Goal: Task Accomplishment & Management: Complete application form

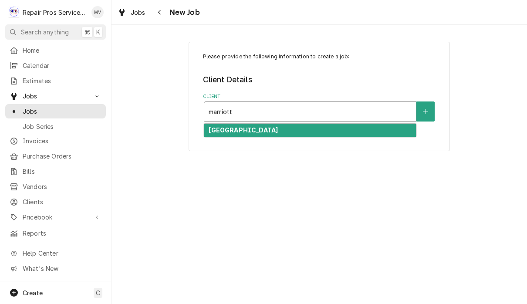
click at [354, 129] on div "Marriott Downtown Chattanooga" at bounding box center [310, 130] width 212 height 13
type input "marriott"
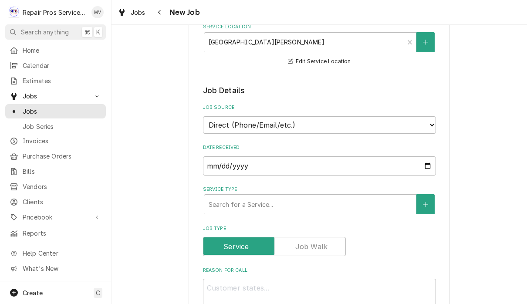
scroll to position [132, 0]
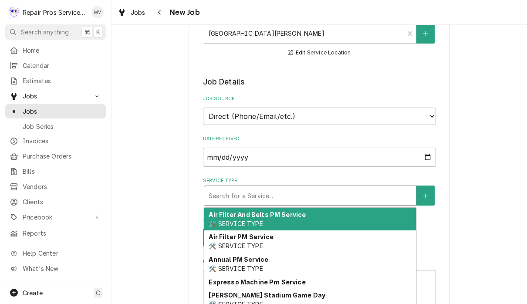
type textarea "x"
type input "d"
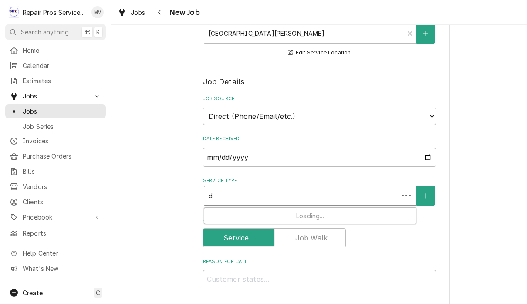
type textarea "x"
type input "di"
type textarea "x"
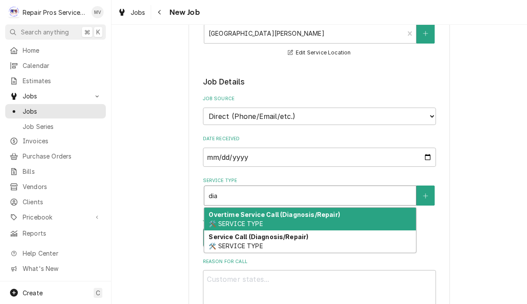
click at [294, 240] on div "Service Call (Diagnosis/Repair) 🛠️ SERVICE TYPE" at bounding box center [310, 241] width 212 height 23
type input "dia"
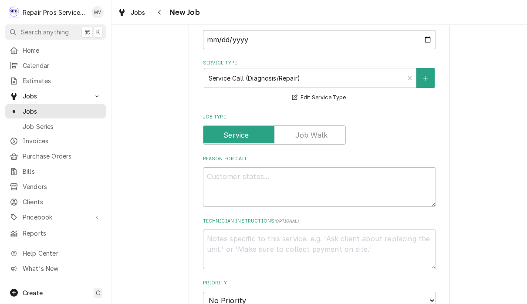
scroll to position [250, 0]
click at [260, 174] on textarea "Reason For Call" at bounding box center [319, 187] width 233 height 40
type textarea "x"
type textarea "S"
type textarea "x"
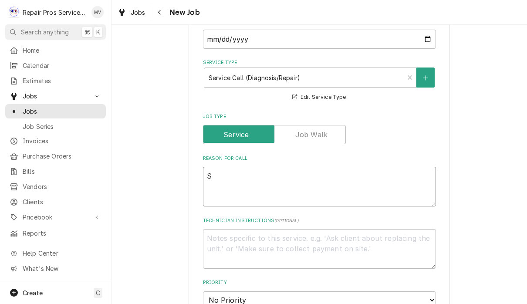
type textarea "Sa"
type textarea "x"
type textarea "Sal"
type textarea "x"
type textarea "Sala"
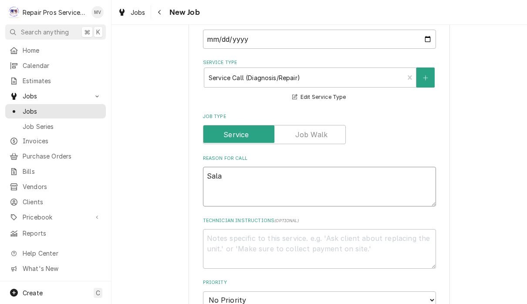
type textarea "x"
type textarea "Salad"
type textarea "x"
type textarea "Salad"
type textarea "x"
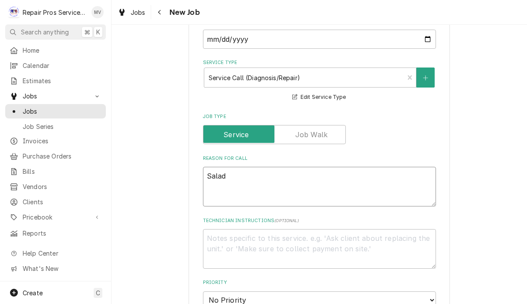
type textarea "Salad a"
type textarea "x"
type textarea "Salad ar"
type textarea "x"
type textarea "Salad are"
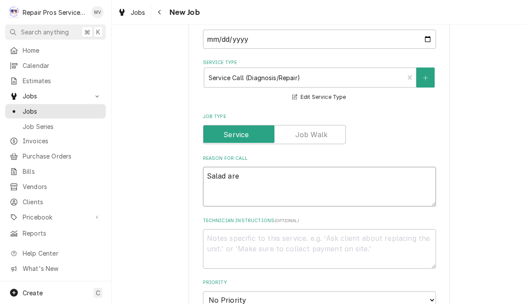
type textarea "x"
type textarea "Salad area"
type textarea "x"
type textarea "Salad area"
type textarea "x"
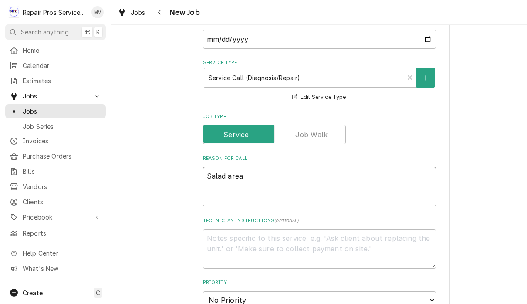
type textarea "Salad area p"
type textarea "x"
type textarea "Salad area"
type textarea "x"
type textarea "Salad area"
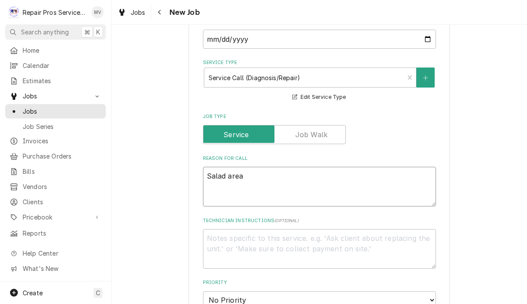
type textarea "x"
type textarea "Salad are"
type textarea "x"
type textarea "Salad ar"
type textarea "x"
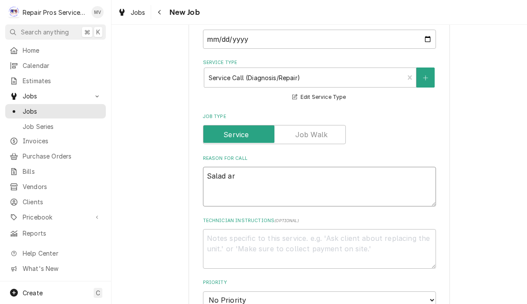
type textarea "Salad a"
type textarea "x"
type textarea "Salad"
type textarea "x"
type textarea "Salad p"
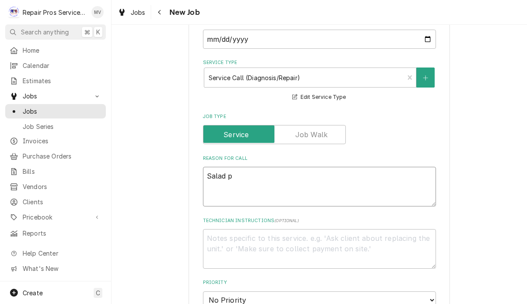
type textarea "x"
type textarea "Salad pr"
type textarea "x"
type textarea "Salad pre"
type textarea "x"
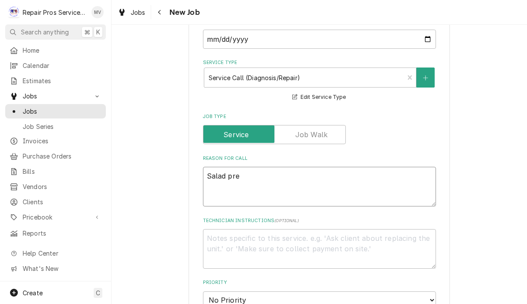
type textarea "Salad prep"
type textarea "x"
type textarea "Salad prep"
type textarea "x"
type textarea "Salad prep a"
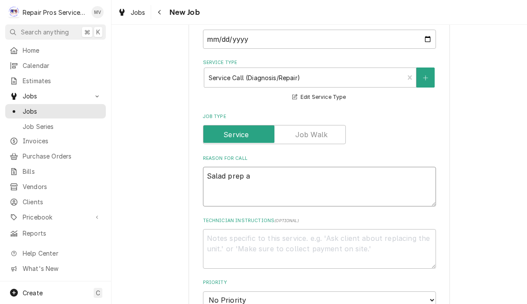
type textarea "x"
type textarea "Salad prep aa"
type textarea "x"
type textarea "Salad prep aar"
type textarea "x"
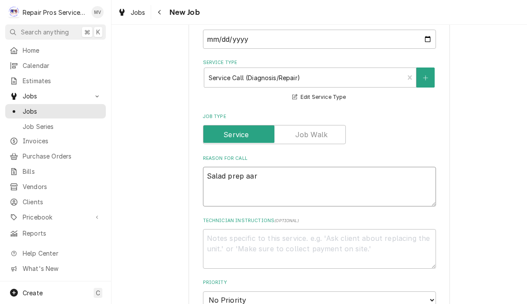
type textarea "Salad prep aare"
type textarea "x"
type textarea "Salad prep aar"
type textarea "x"
type textarea "Salad prep aa"
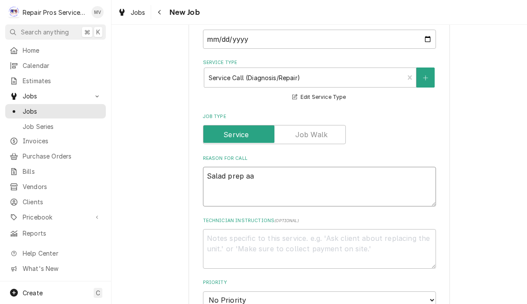
type textarea "x"
type textarea "Salad prep a"
type textarea "x"
type textarea "Salad prep ar"
type textarea "x"
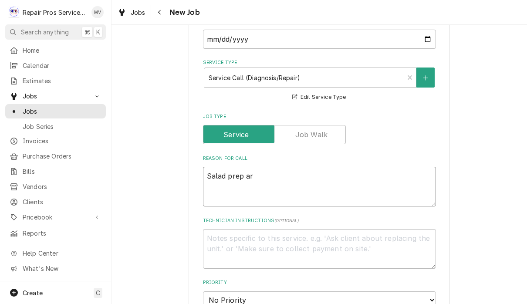
type textarea "Salad prep are"
type textarea "x"
type textarea "Salad prep area"
type textarea "x"
type textarea "Salad prep area"
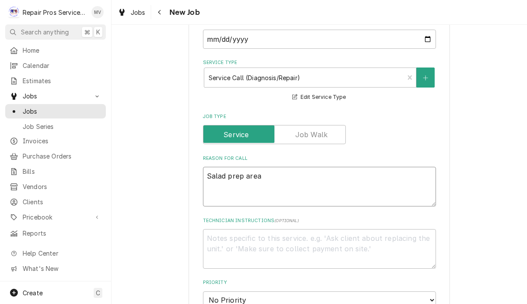
type textarea "x"
type textarea "Salad prep area f"
type textarea "x"
type textarea "Salad prep area fr"
type textarea "x"
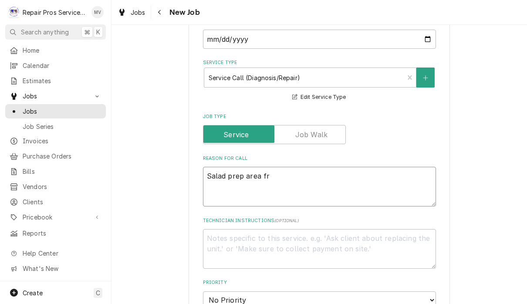
type textarea "Salad prep area fri"
type textarea "x"
type textarea "Salad prep area frid"
type textarea "x"
type textarea "Salad prep area fridg"
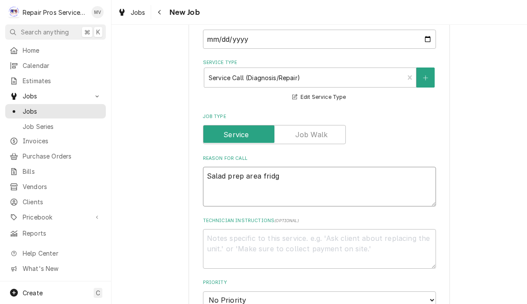
type textarea "x"
type textarea "Salad prep area fridge"
type textarea "x"
type textarea "Salad prep area fridge"
type textarea "x"
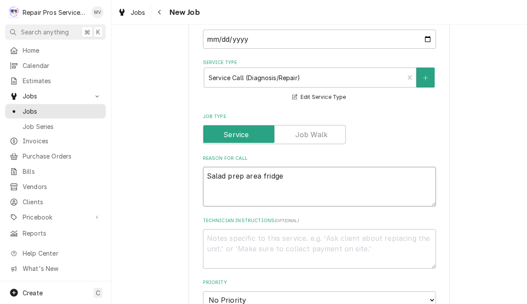
type textarea "Salad prep area fridge n"
type textarea "x"
type textarea "Salad prep area fridge no"
type textarea "x"
type textarea "Salad prep area fridge not"
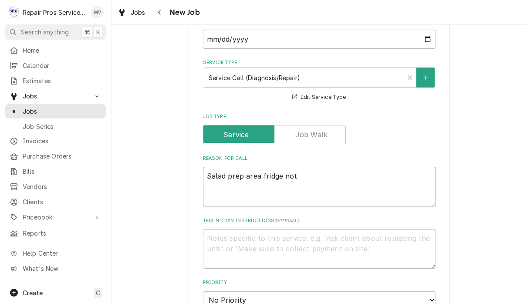
type textarea "x"
type textarea "Salad prep area fridge not"
type textarea "x"
type textarea "Salad prep area fridge not t"
type textarea "x"
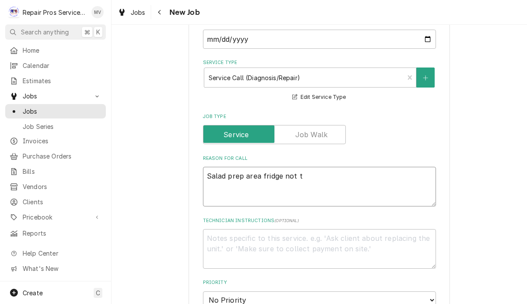
type textarea "Salad prep area fridge not te"
type textarea "x"
type textarea "Salad prep area fridge not tem"
type textarea "x"
type textarea "Salad prep area fridge not temp"
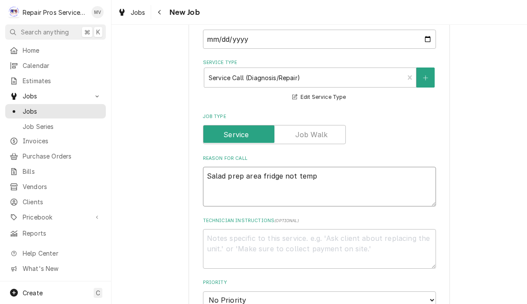
type textarea "x"
type textarea "Salad prep area fridge not tempi"
type textarea "x"
type textarea "Salad prep area fridge not tempin"
type textarea "x"
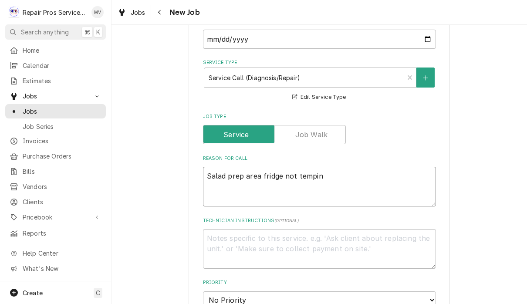
type textarea "Salad prep area fridge not temping"
type textarea "x"
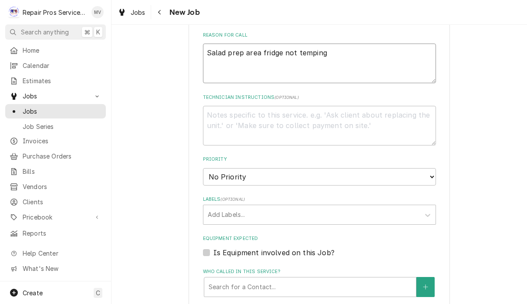
scroll to position [374, 0]
type textarea "Salad prep area fridge not temping"
click at [367, 170] on select "No Priority Urgent High Medium Low" at bounding box center [319, 176] width 233 height 17
select select "3"
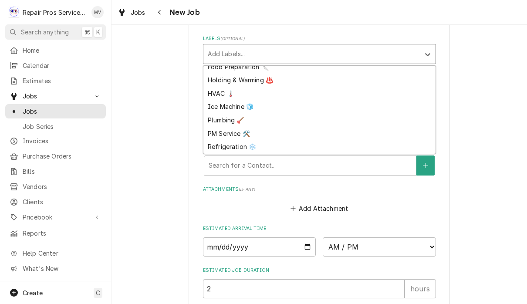
scroll to position [59, 0]
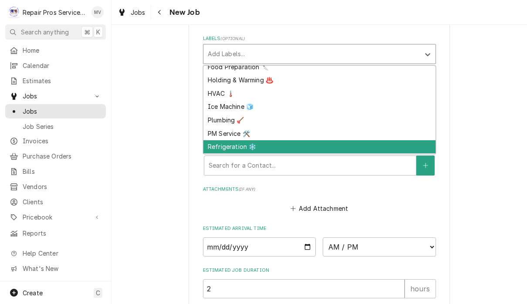
click at [236, 140] on div "Refrigeration ❄️" at bounding box center [319, 146] width 232 height 13
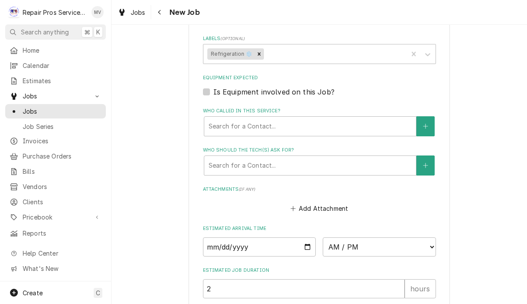
type textarea "x"
click at [270, 241] on input "Date" at bounding box center [259, 246] width 113 height 19
type input "2025-10-02"
type textarea "x"
type input "2025-10-03"
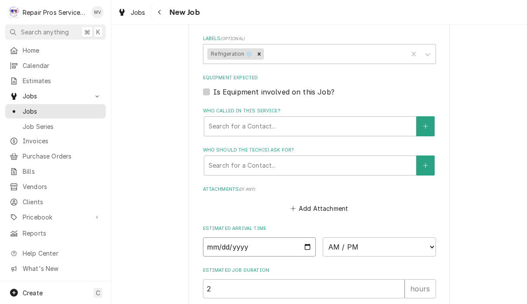
type textarea "x"
click at [336, 238] on select "AM / PM 6:00 AM 6:15 AM 6:30 AM 6:45 AM 7:00 AM 7:15 AM 7:30 AM 7:45 AM 8:00 AM…" at bounding box center [379, 246] width 113 height 19
select select "13:00:00"
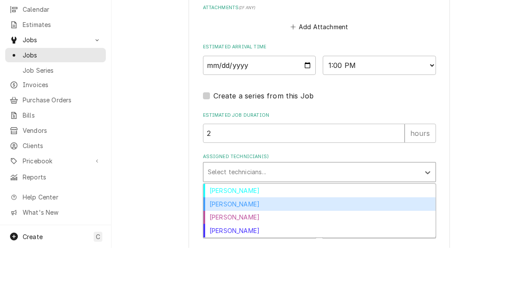
scroll to position [0, 0]
click at [240, 253] on div "[PERSON_NAME]" at bounding box center [319, 259] width 232 height 13
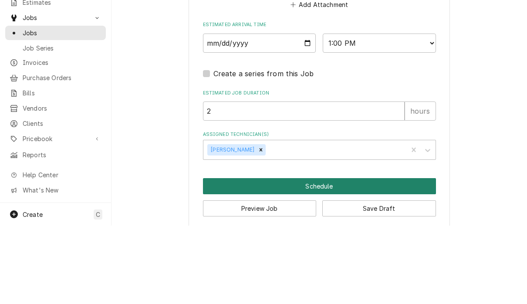
click at [323, 256] on button "Schedule" at bounding box center [319, 264] width 233 height 16
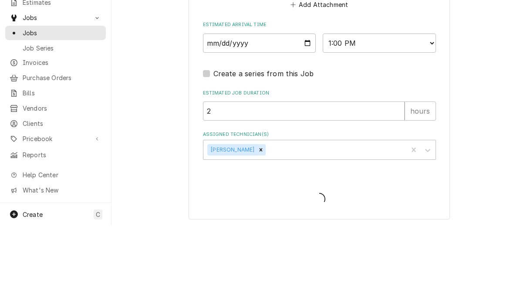
scroll to position [650, 0]
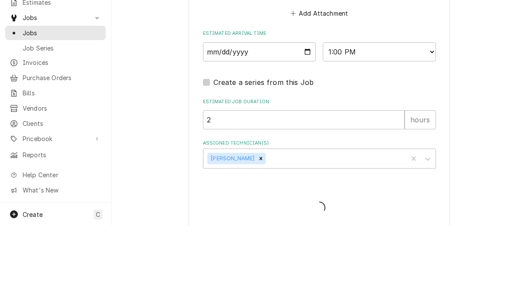
type textarea "x"
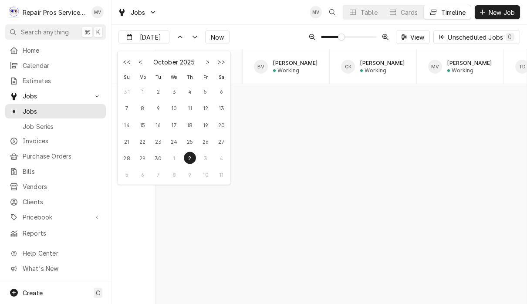
scroll to position [4992, 0]
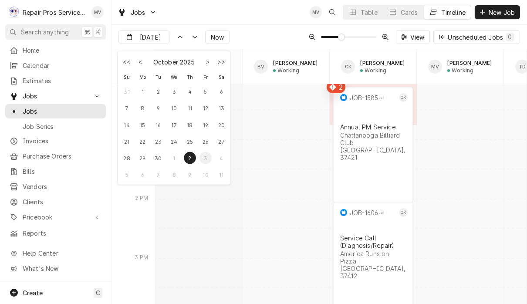
click at [206, 161] on div "3" at bounding box center [205, 158] width 12 height 12
type input "[DATE]"
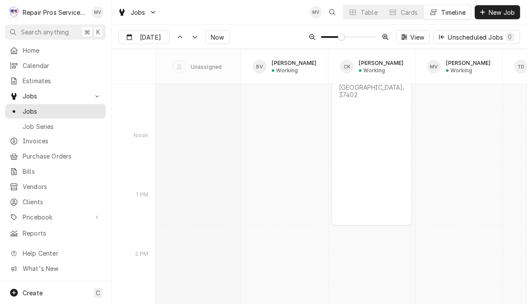
scroll to position [0, 2]
